Goal: Information Seeking & Learning: Find specific page/section

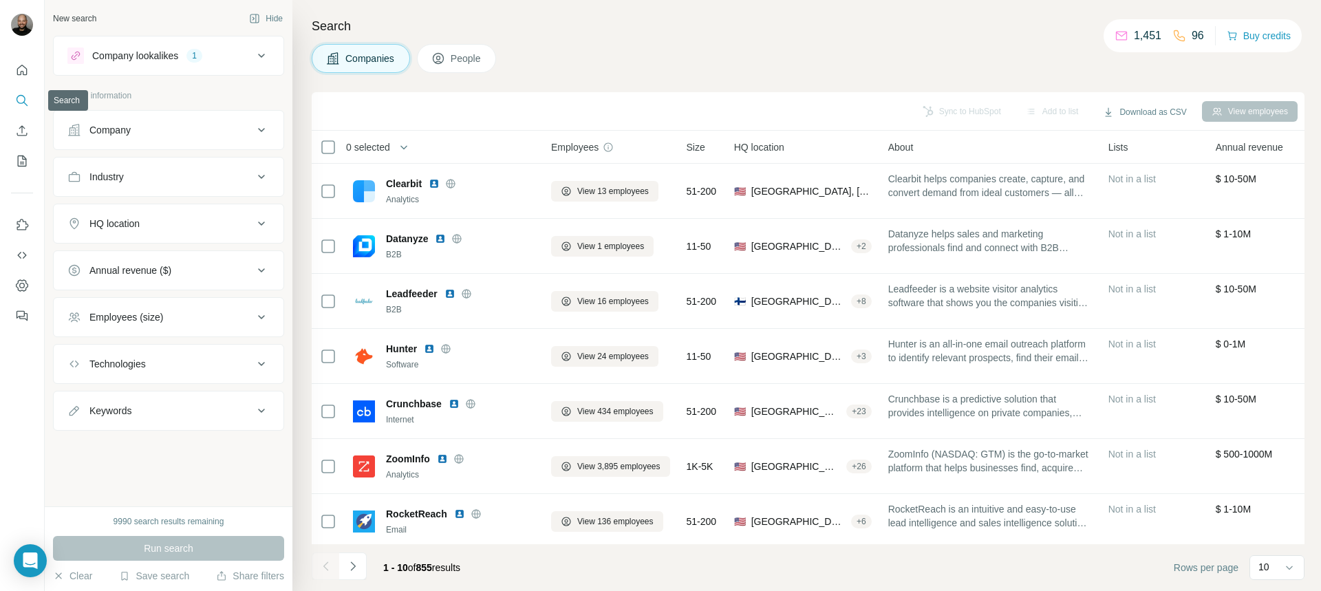
click at [25, 100] on icon "Search" at bounding box center [21, 99] width 9 height 9
click at [445, 62] on icon at bounding box center [438, 59] width 14 height 14
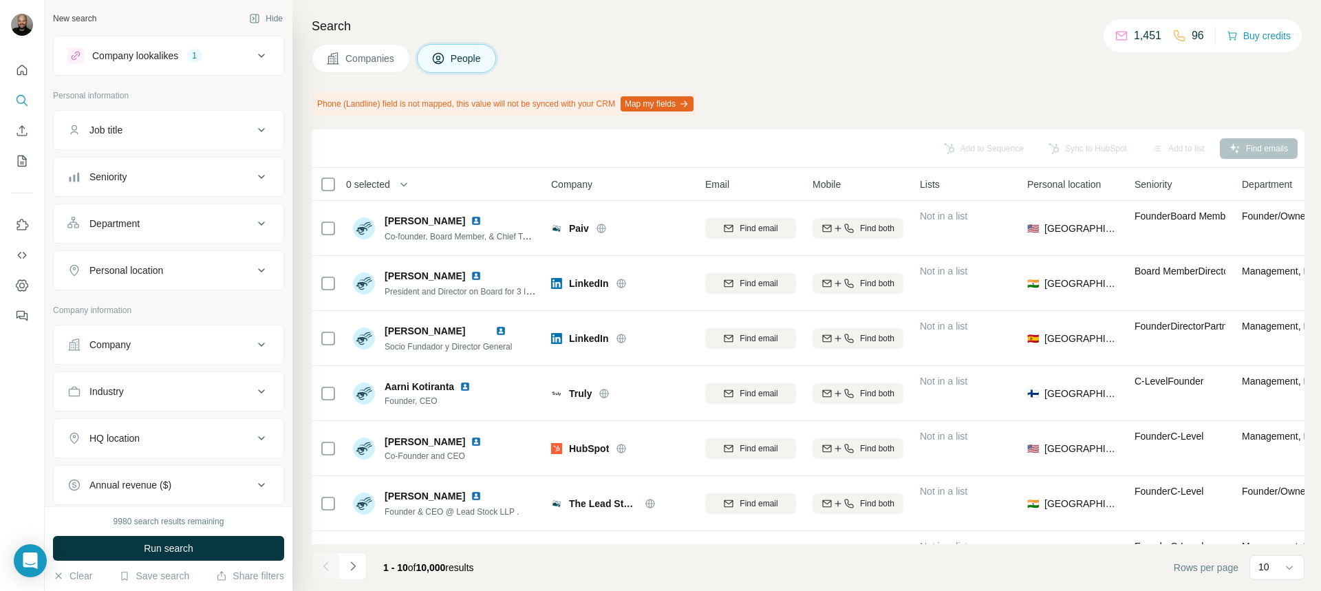
click at [185, 131] on div "Job title" at bounding box center [160, 130] width 186 height 14
click at [120, 171] on input "text" at bounding box center [154, 164] width 175 height 25
type input "**********"
click at [252, 166] on icon "button" at bounding box center [259, 165] width 14 height 14
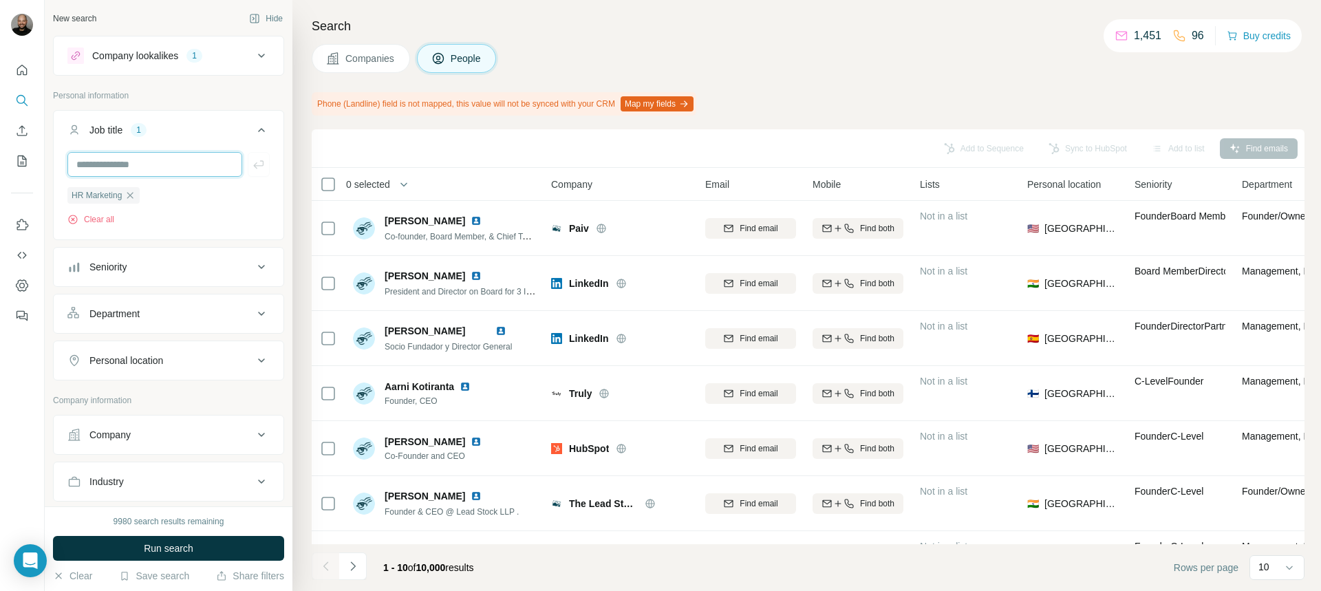
click at [142, 167] on input "text" at bounding box center [154, 164] width 175 height 25
type input "**********"
click at [248, 172] on button "button" at bounding box center [259, 164] width 22 height 25
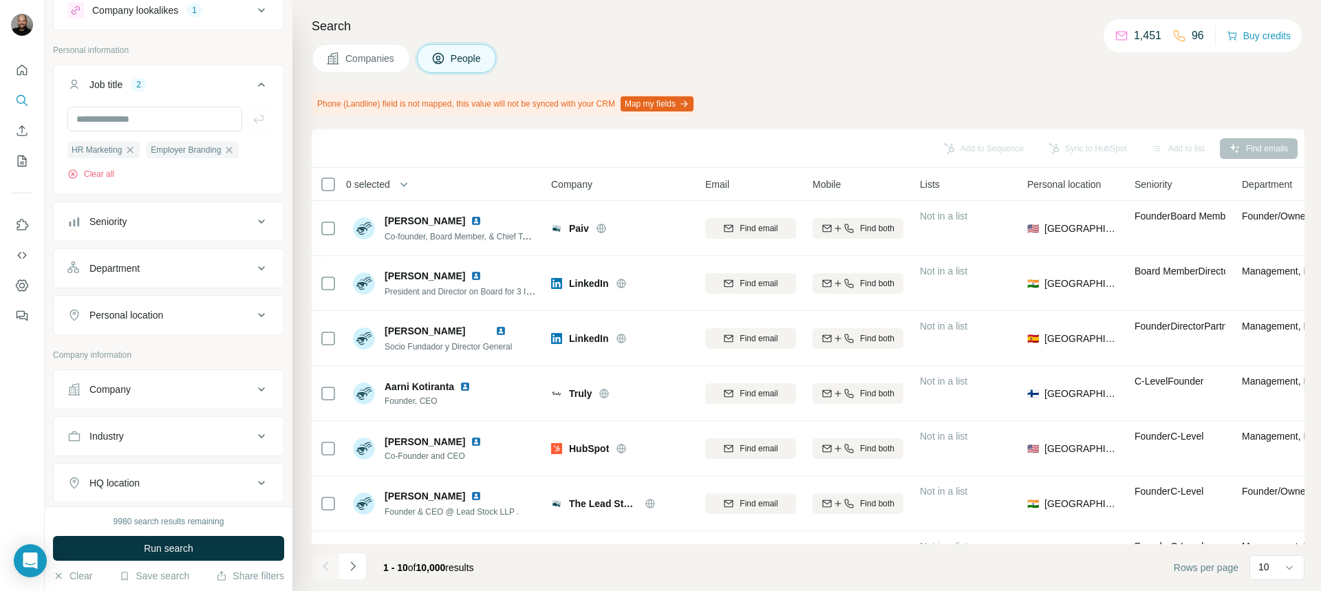
scroll to position [69, 0]
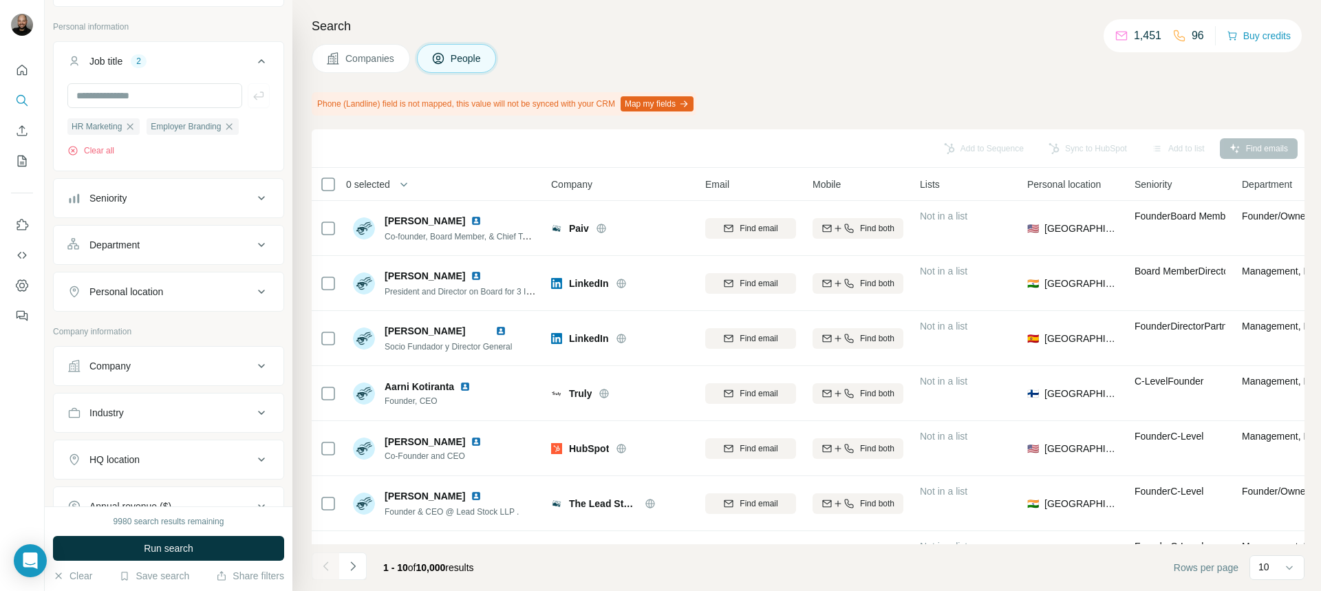
click at [169, 299] on button "Personal location" at bounding box center [169, 291] width 230 height 33
click at [157, 327] on input "text" at bounding box center [168, 326] width 202 height 25
click at [166, 325] on input "*******" at bounding box center [168, 326] width 202 height 25
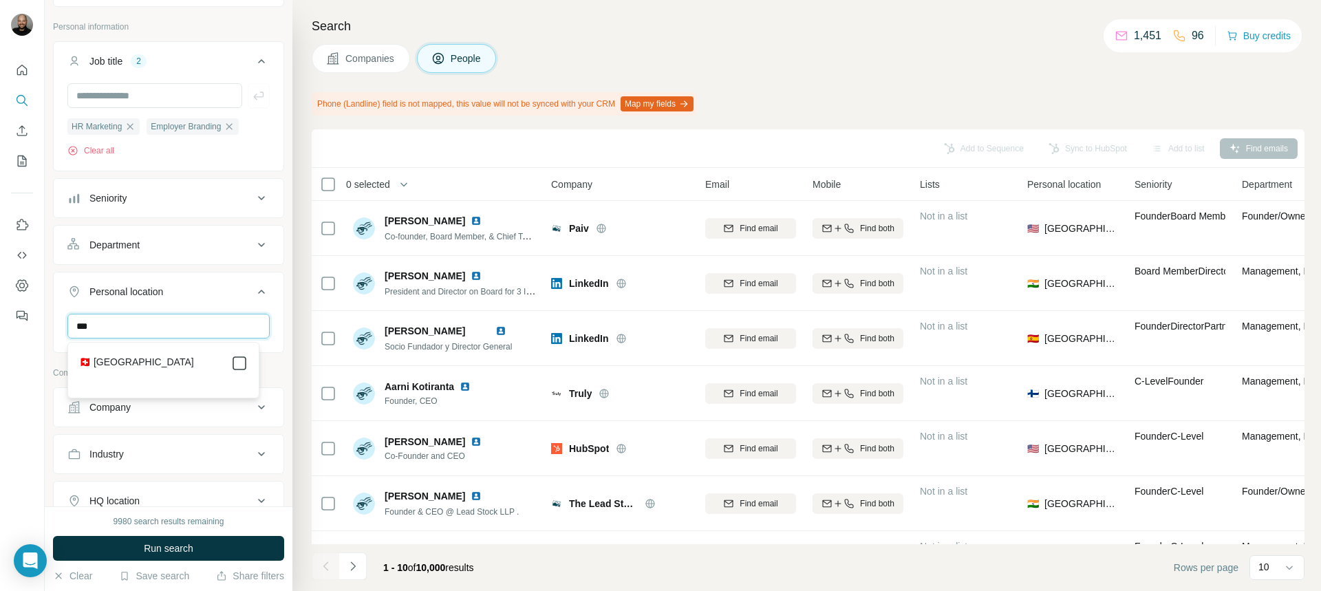
type input "***"
click at [191, 327] on input "***" at bounding box center [168, 326] width 202 height 25
click at [202, 285] on div "Personal location 1" at bounding box center [160, 292] width 186 height 14
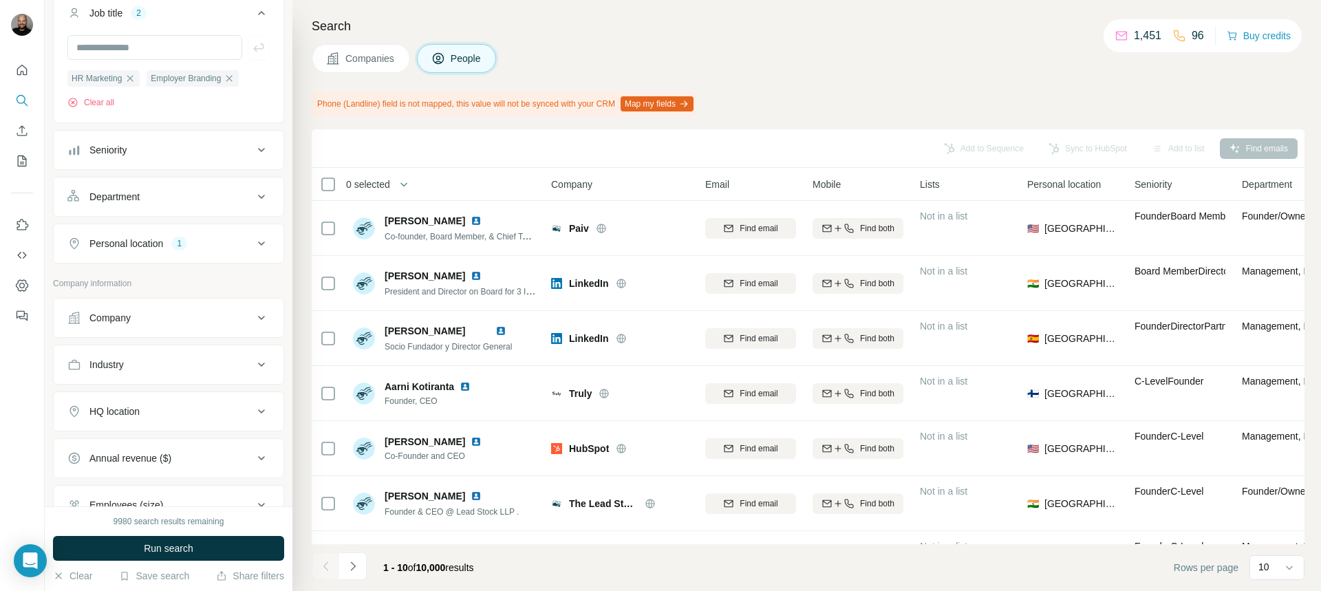
scroll to position [138, 0]
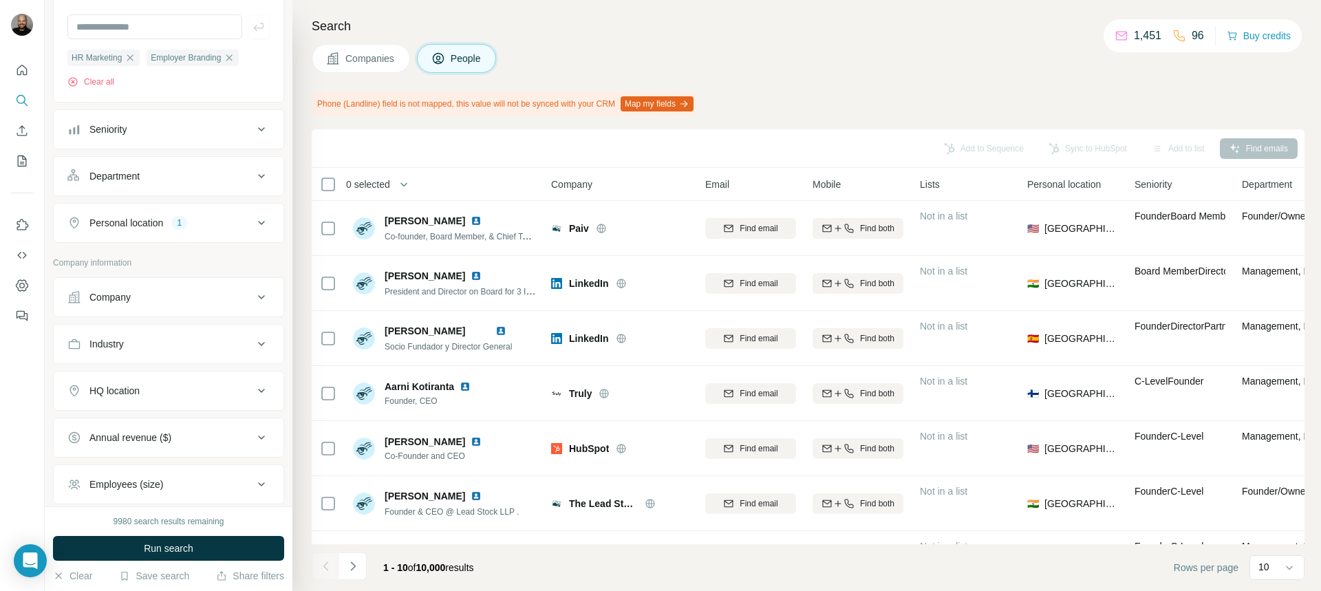
click at [184, 394] on div "HQ location" at bounding box center [160, 391] width 186 height 14
click at [149, 427] on input "text" at bounding box center [168, 425] width 202 height 25
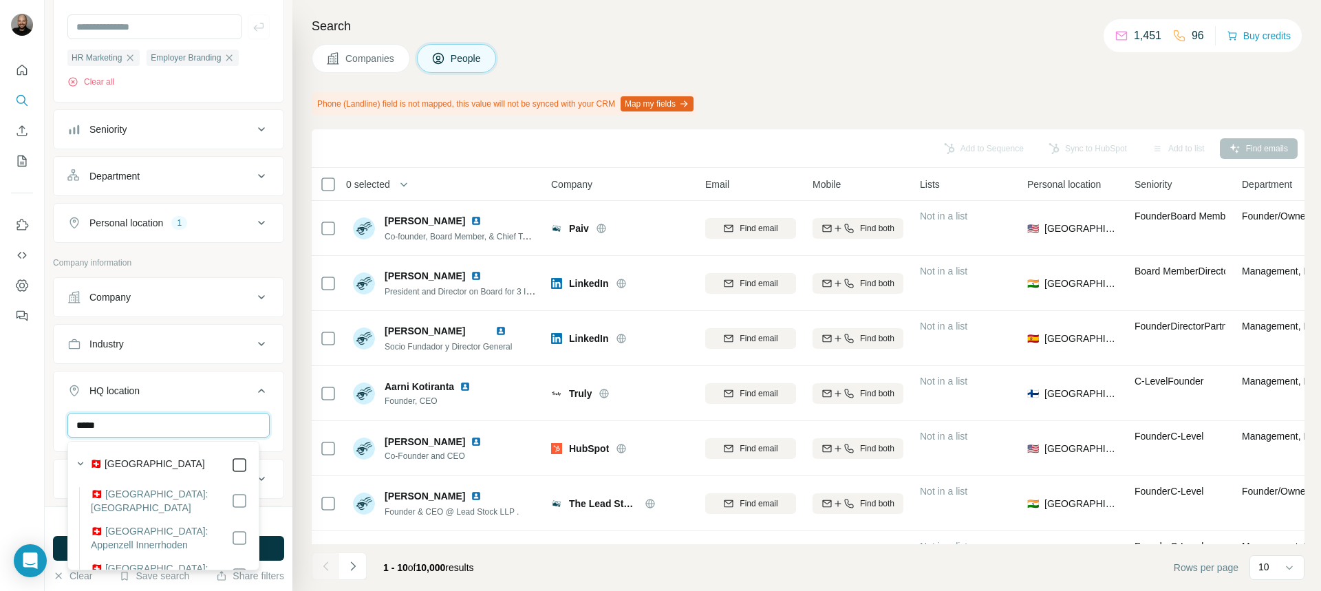
type input "*****"
click at [281, 358] on div "New search Hide Company lookalikes 1 Personal information Job title 2 HR Market…" at bounding box center [169, 253] width 248 height 506
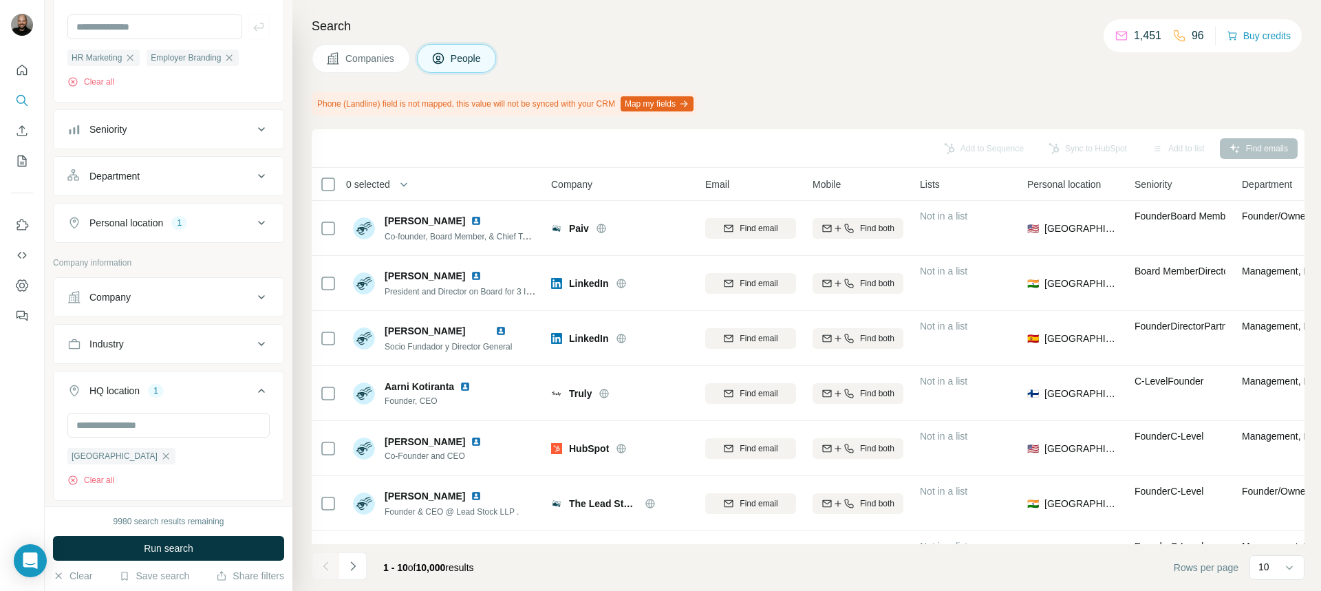
click at [278, 369] on div "New search Hide Company lookalikes 1 Personal information Job title 2 HR Market…" at bounding box center [169, 253] width 248 height 506
click at [183, 553] on span "Run search" at bounding box center [169, 548] width 50 height 14
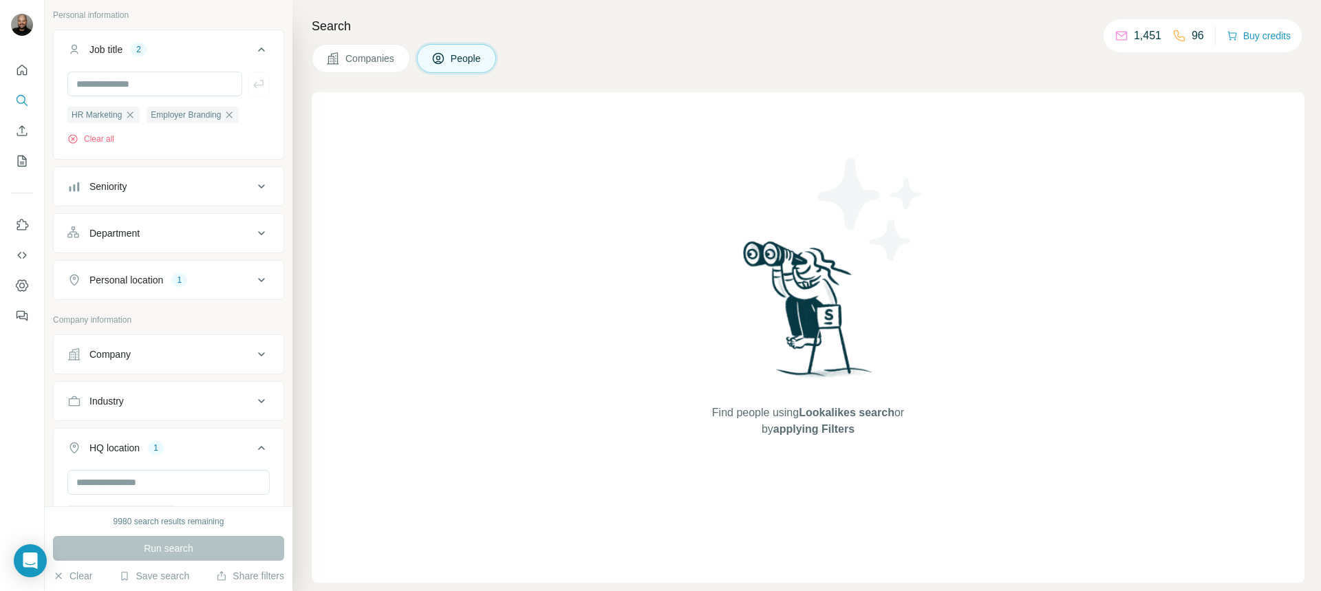
scroll to position [69, 0]
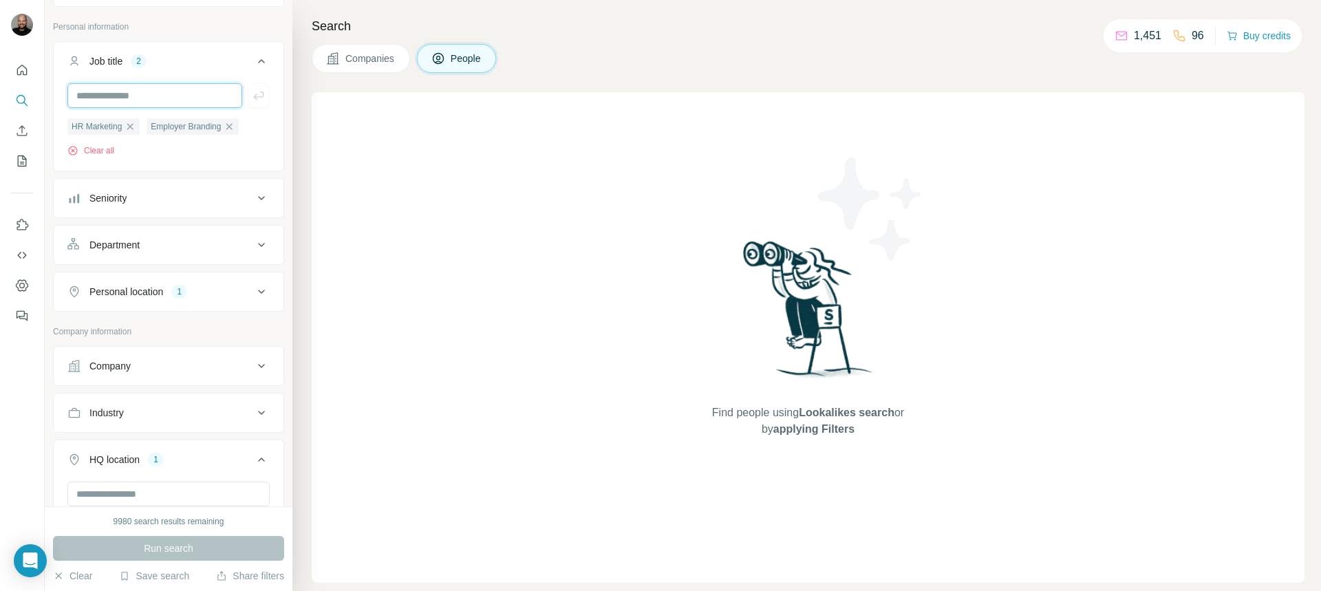
click at [166, 94] on input "text" at bounding box center [154, 95] width 175 height 25
type input "**********"
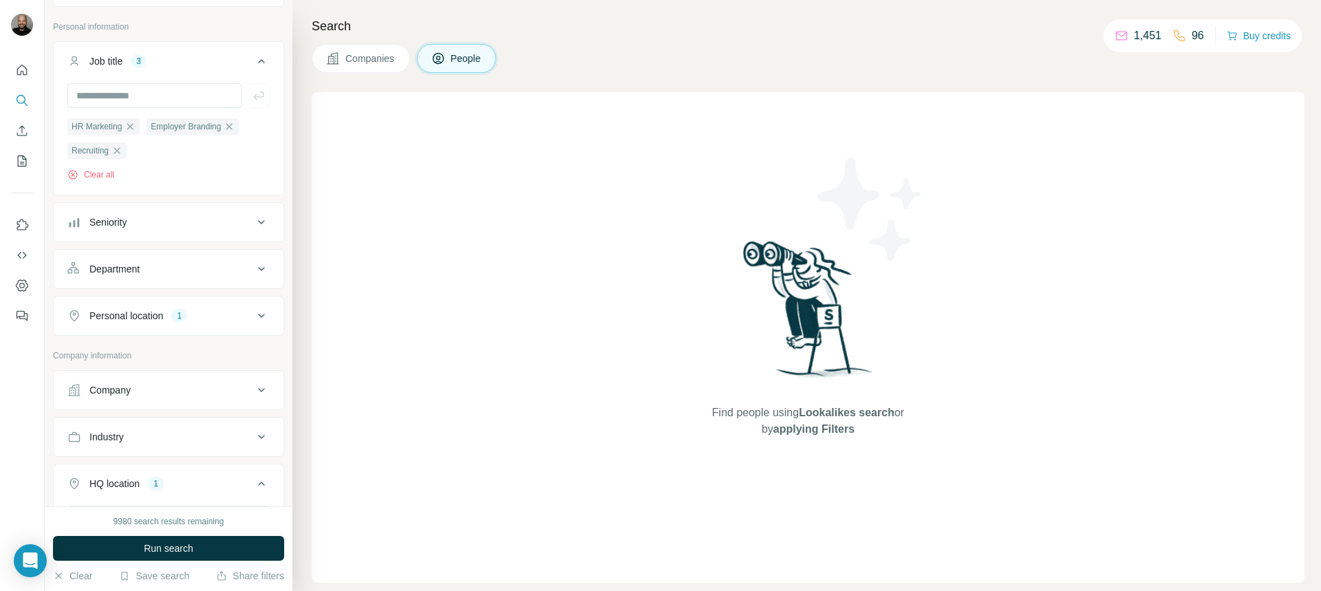
click at [132, 550] on button "Run search" at bounding box center [168, 548] width 231 height 25
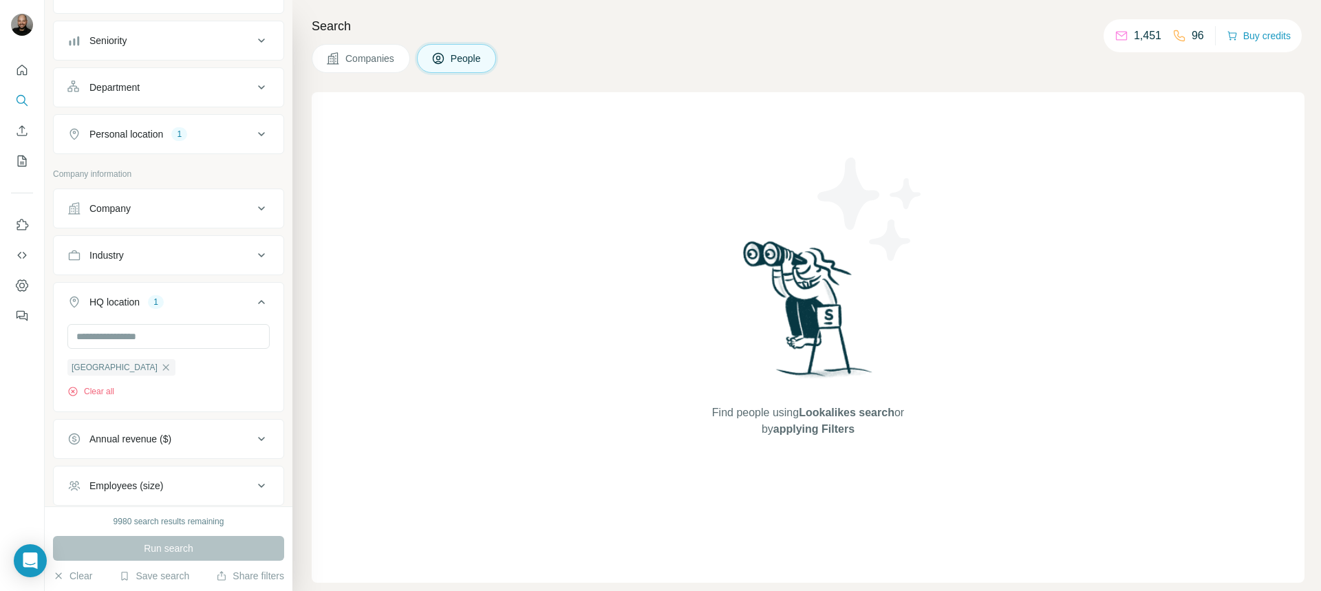
scroll to position [275, 0]
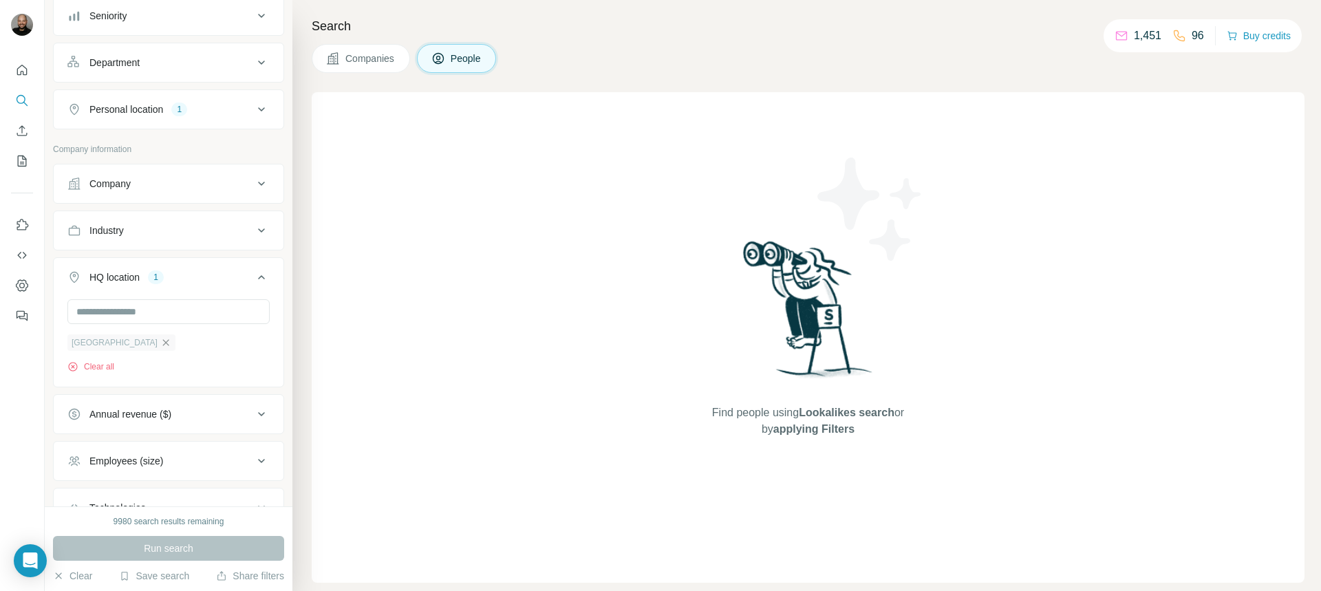
click at [163, 345] on icon "button" at bounding box center [166, 342] width 6 height 6
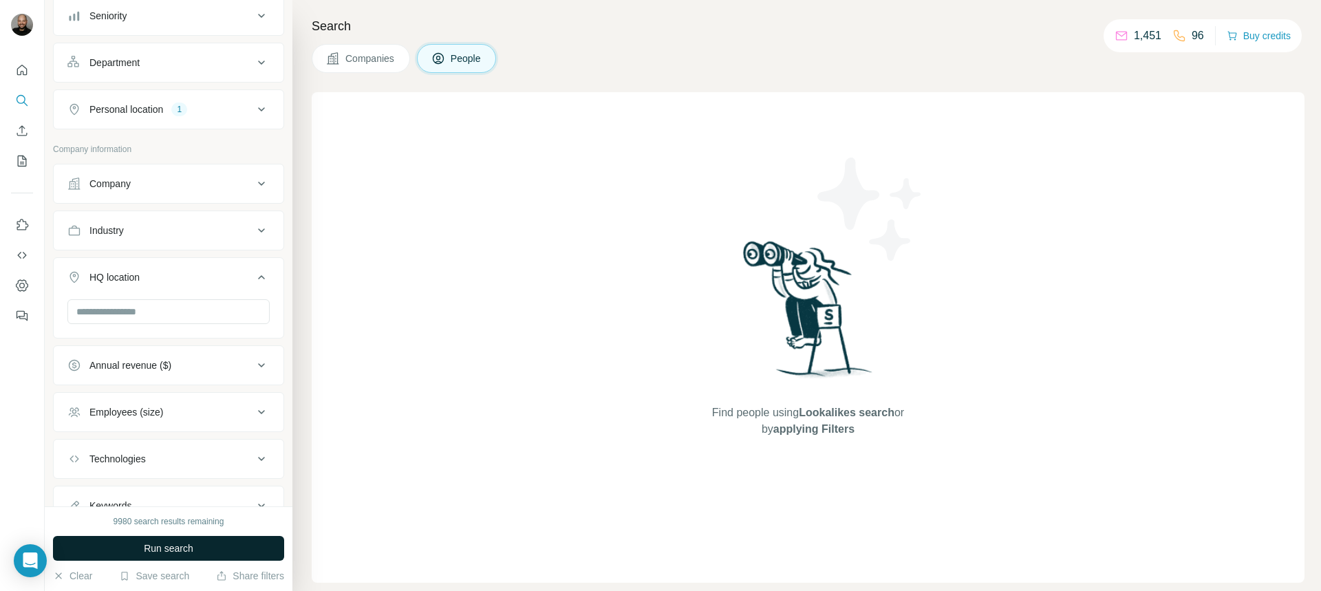
click at [156, 545] on span "Run search" at bounding box center [169, 548] width 50 height 14
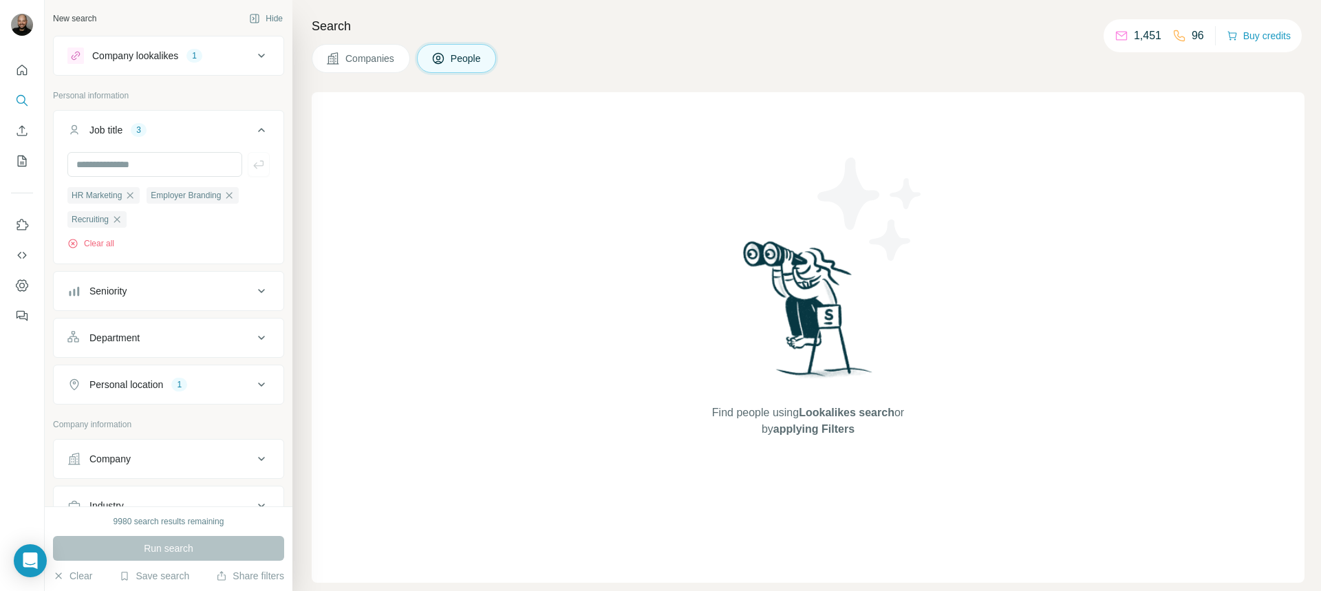
click at [257, 56] on icon at bounding box center [261, 55] width 17 height 17
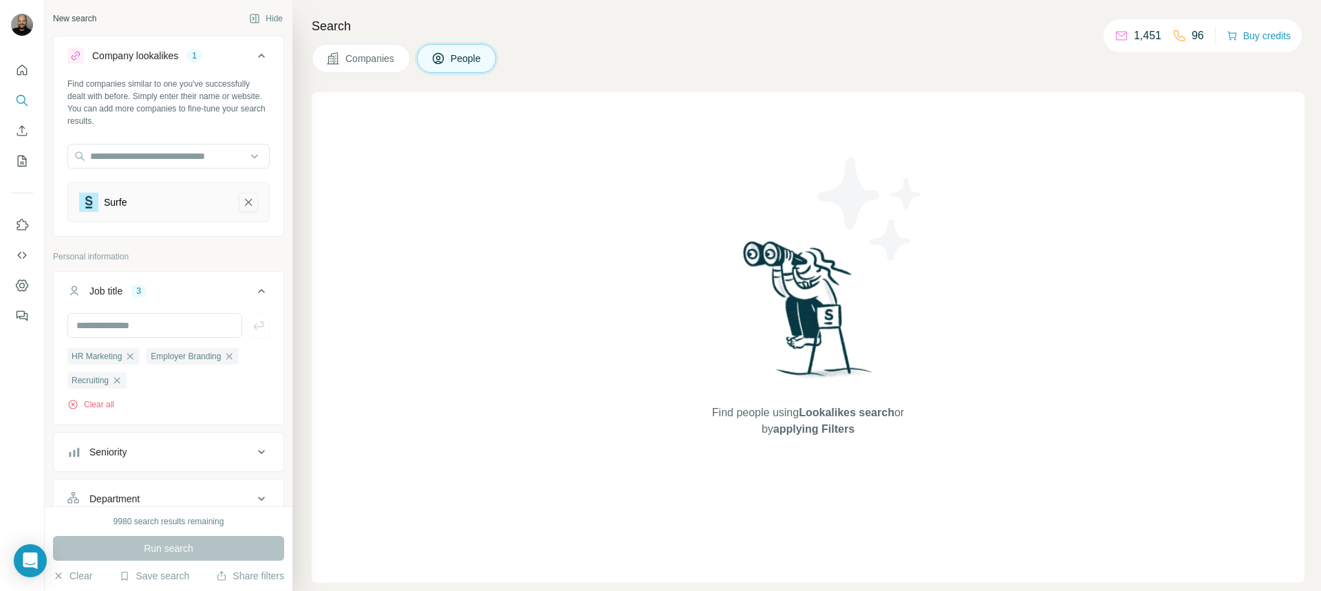
click at [242, 197] on icon "Surfe-remove-button" at bounding box center [248, 202] width 12 height 14
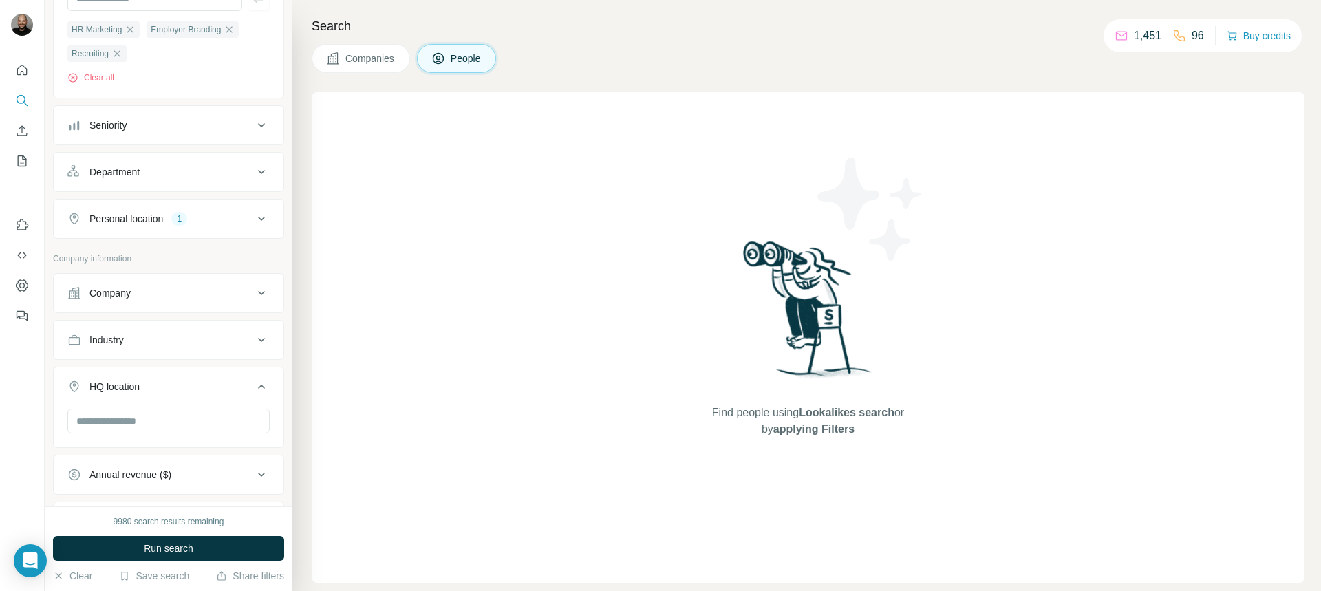
scroll to position [344, 0]
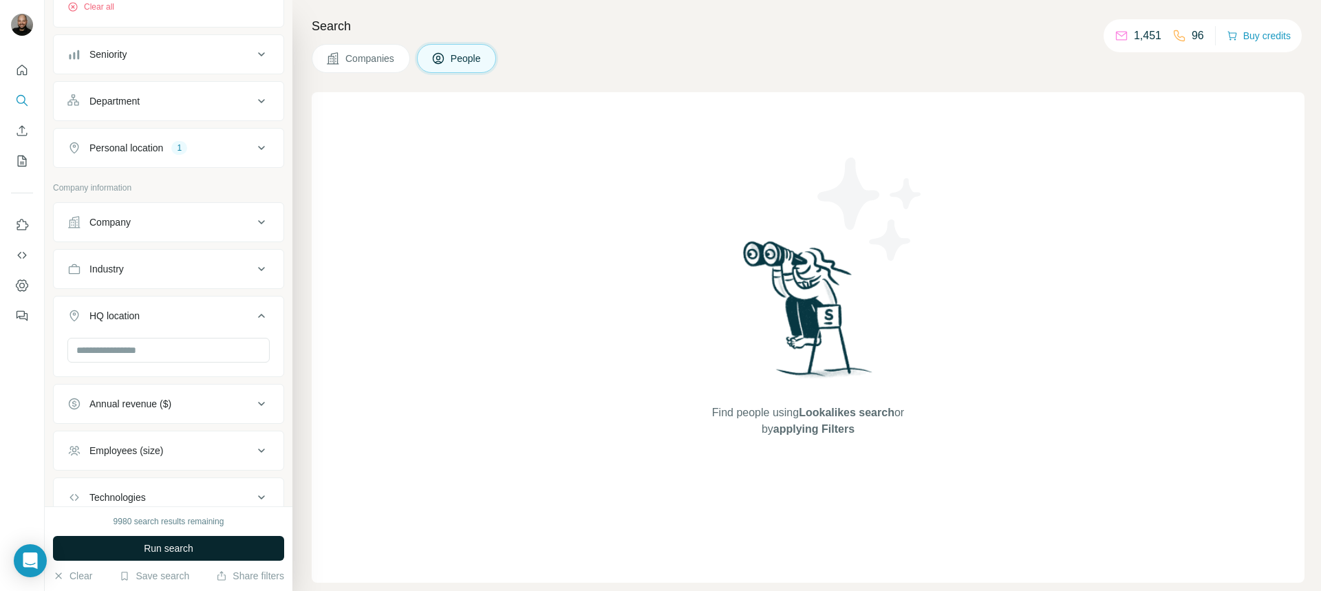
click at [154, 545] on span "Run search" at bounding box center [169, 548] width 50 height 14
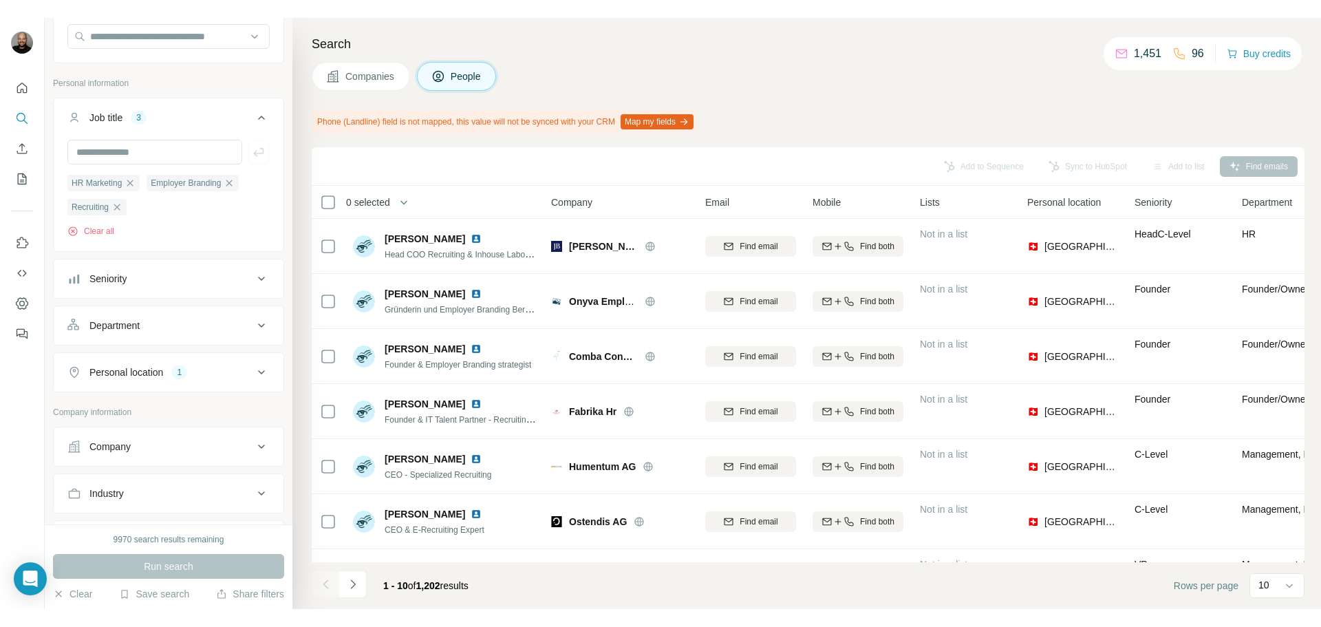
scroll to position [275, 0]
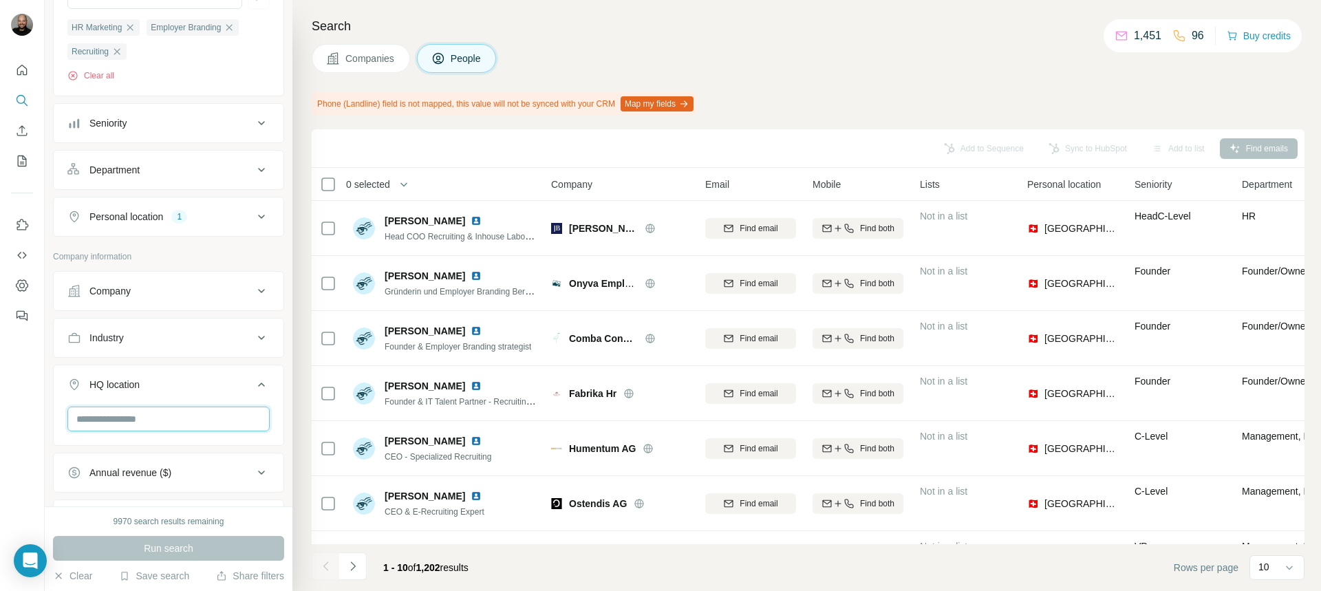
drag, startPoint x: 144, startPoint y: 429, endPoint x: 217, endPoint y: 332, distance: 121.2
click at [144, 429] on input "text" at bounding box center [168, 419] width 202 height 25
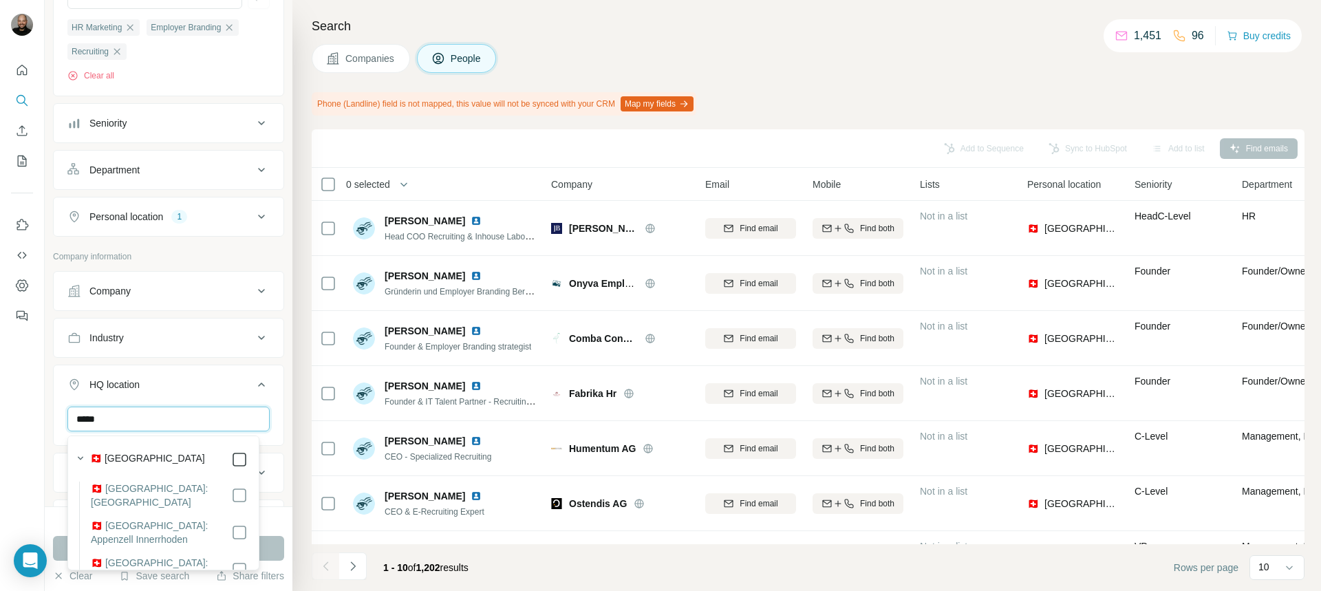
type input "*****"
click at [277, 545] on button "Run search" at bounding box center [168, 548] width 231 height 25
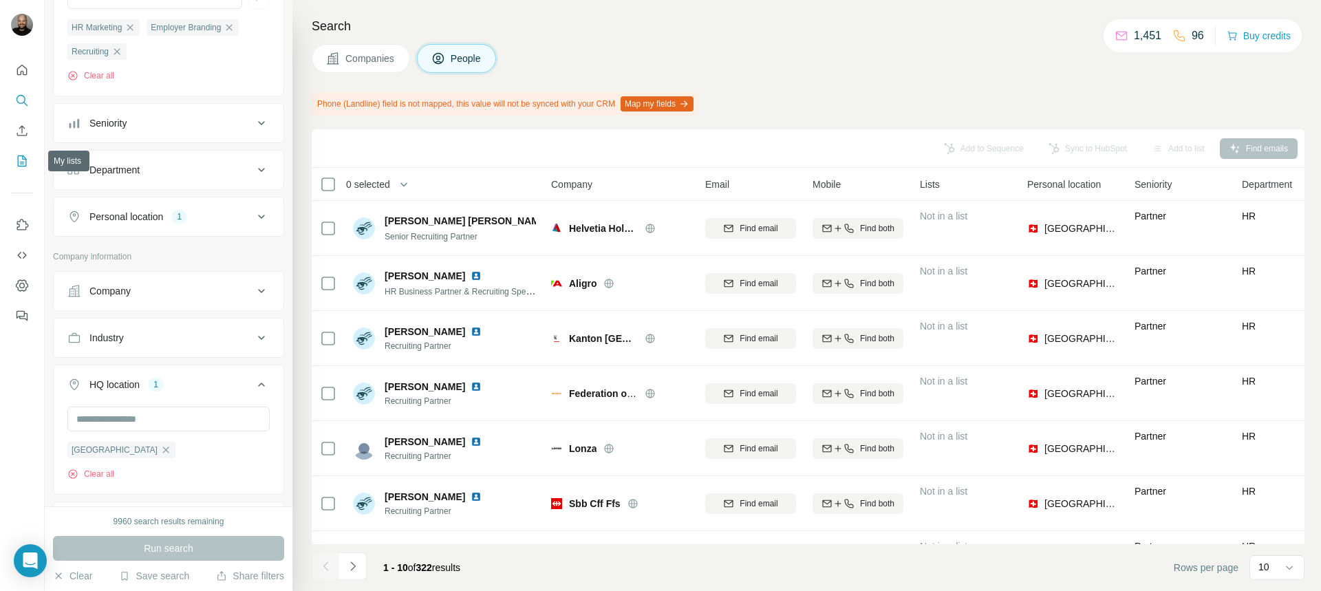
click at [18, 164] on icon "My lists" at bounding box center [22, 160] width 9 height 11
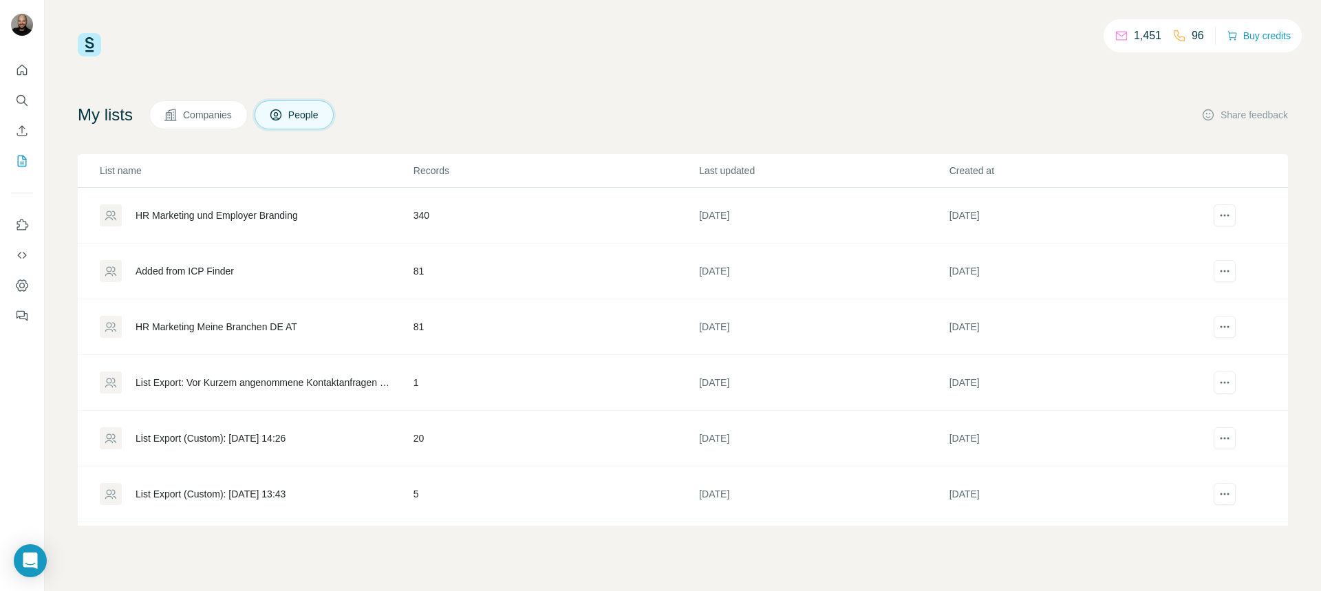
click at [219, 215] on div "HR Marketing und Employer Branding" at bounding box center [217, 215] width 162 height 14
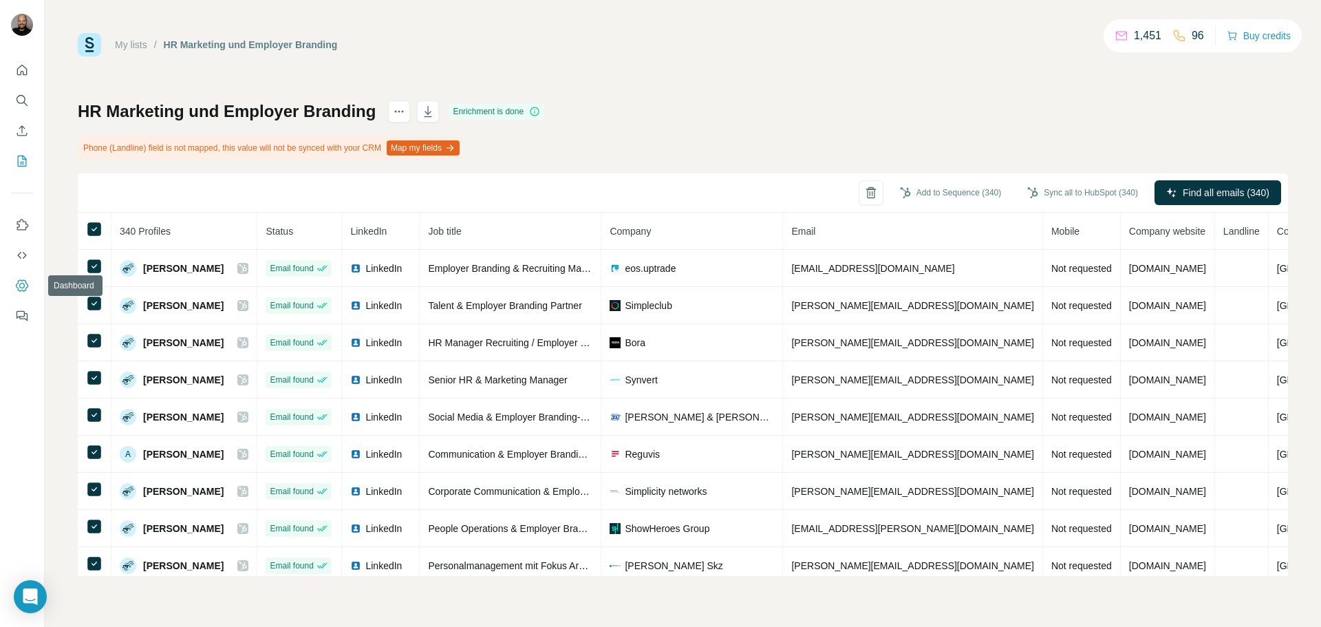
click at [28, 277] on button "Dashboard" at bounding box center [22, 285] width 22 height 25
